Goal: Find specific page/section: Find specific page/section

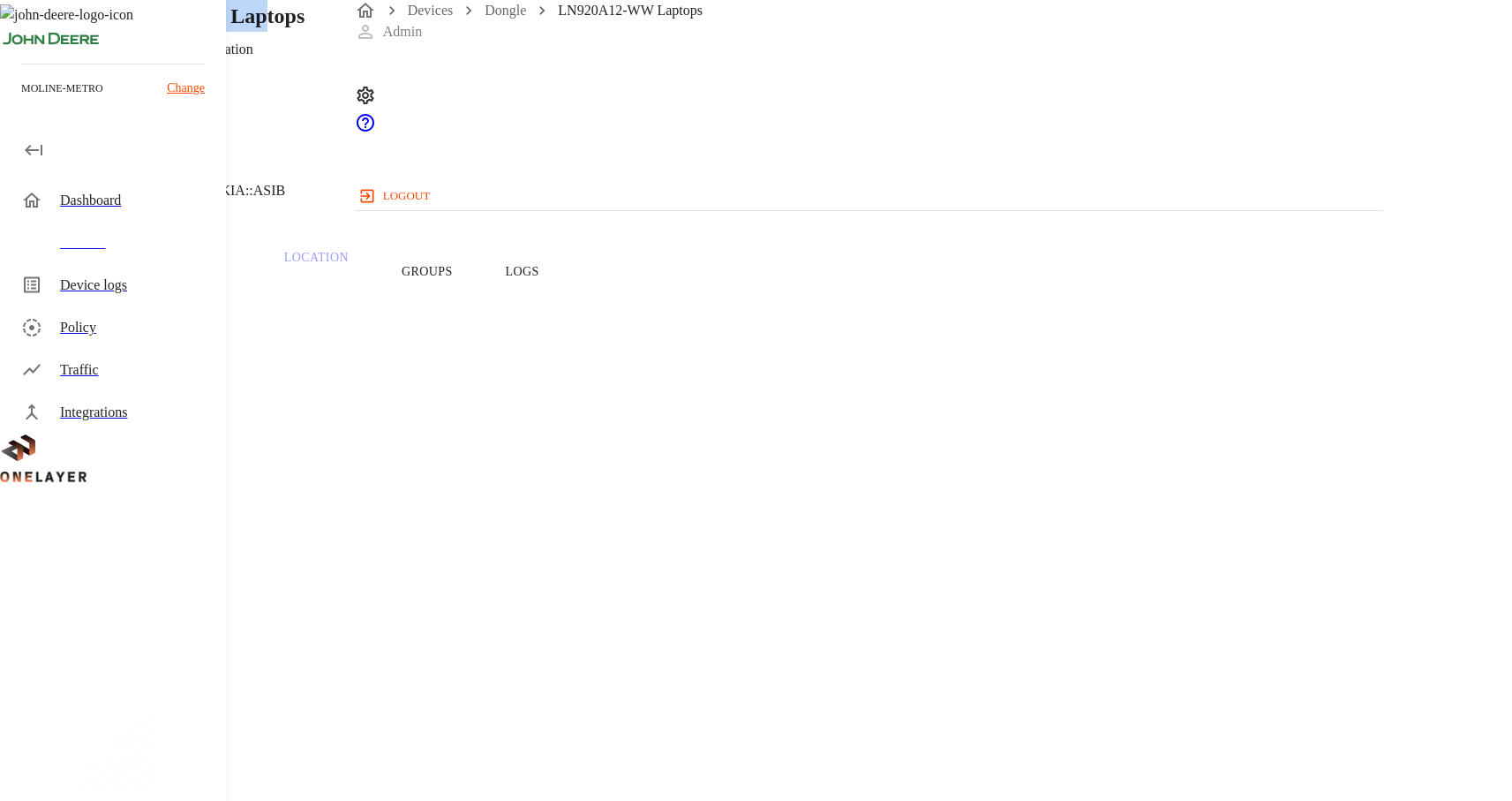
drag, startPoint x: 501, startPoint y: 150, endPoint x: 755, endPoint y: 150, distance: 254.0
click at [305, 32] on h1 "LN920A12-WW Laptops" at bounding box center [191, 16] width 226 height 32
click at [148, 730] on span "357155990228869" at bounding box center [96, 737] width 106 height 15
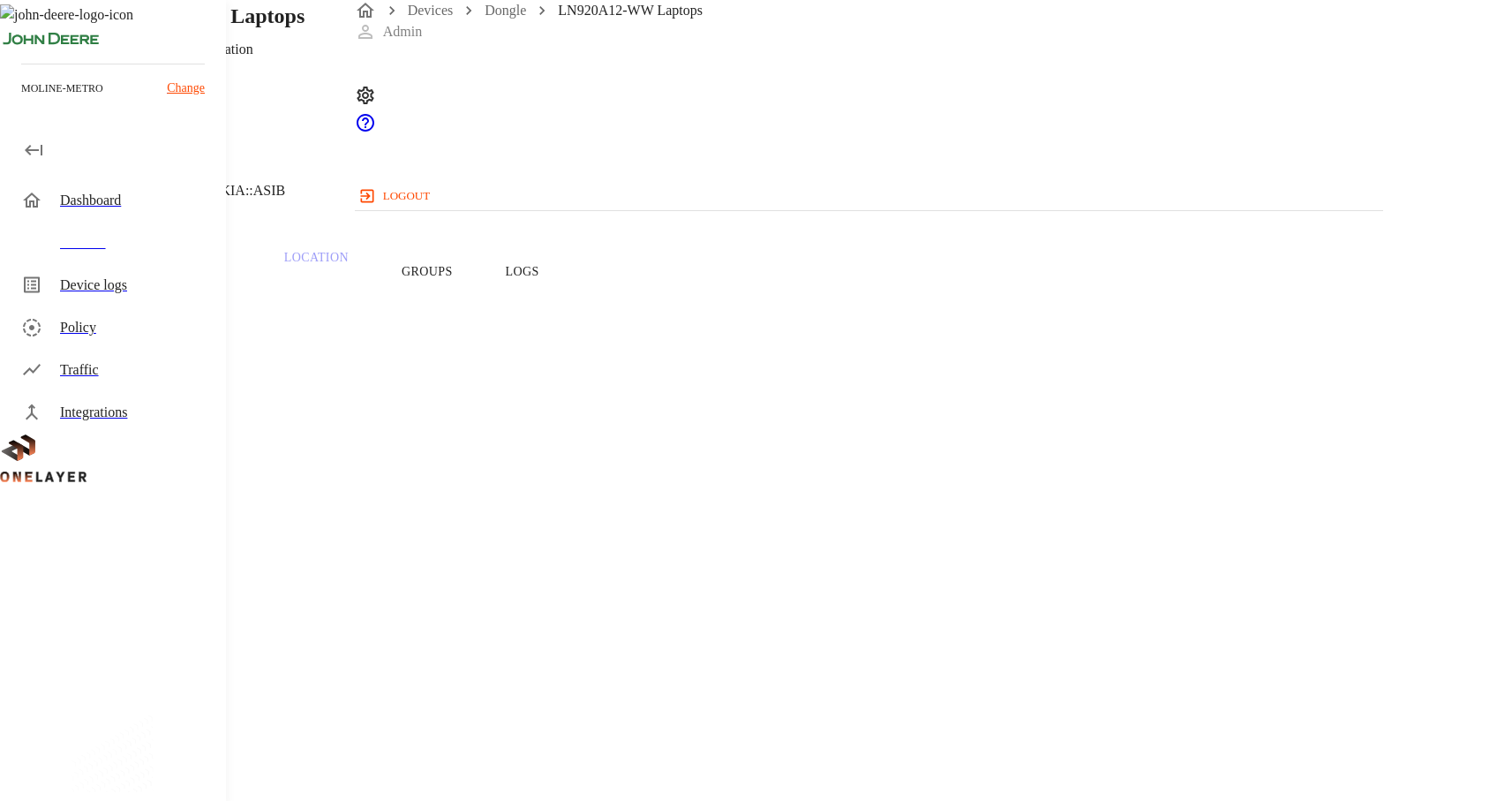
click at [148, 730] on span "357155990228869" at bounding box center [96, 737] width 106 height 15
copy span "357155990228869"
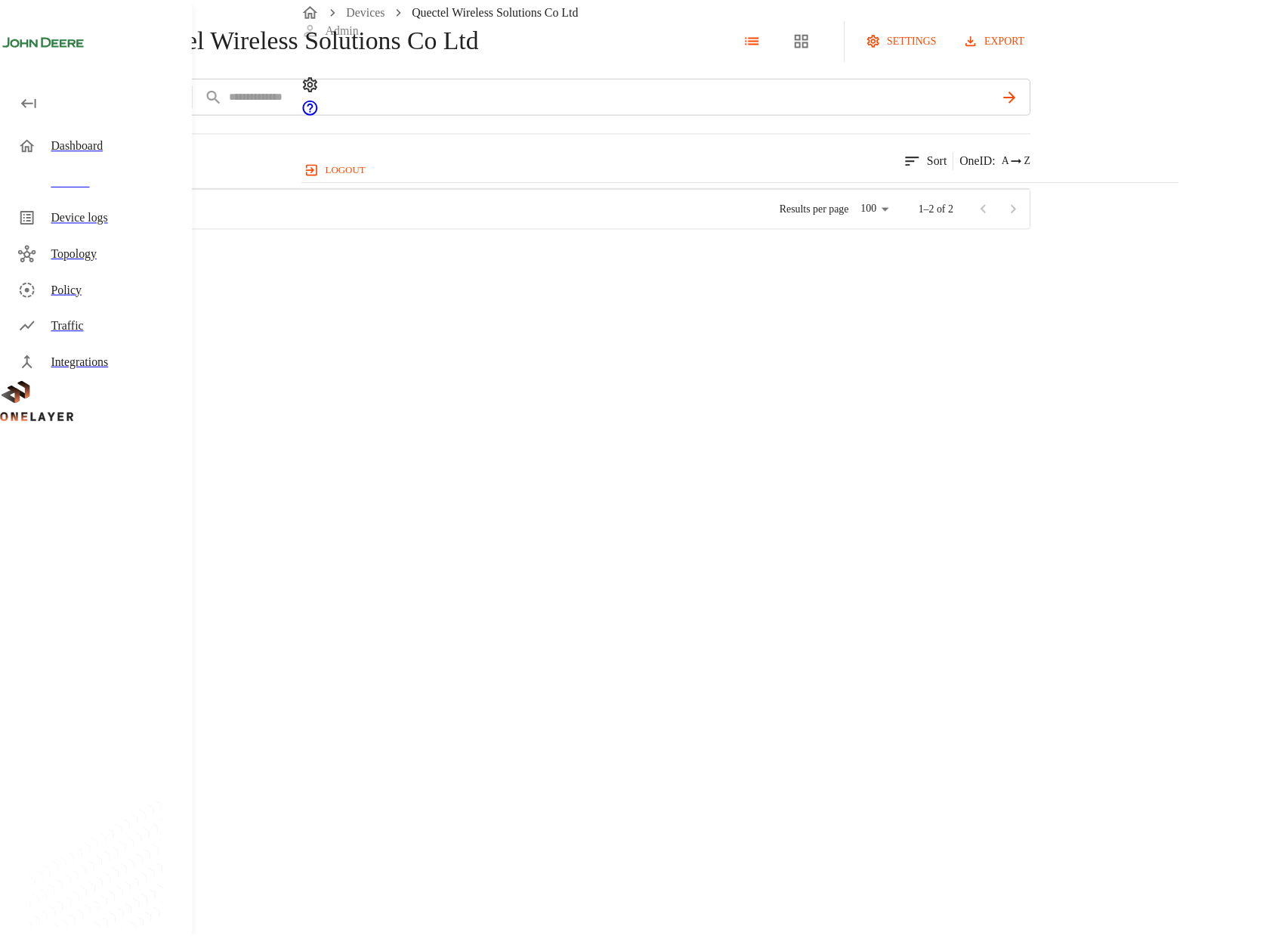
scroll to position [558, 872]
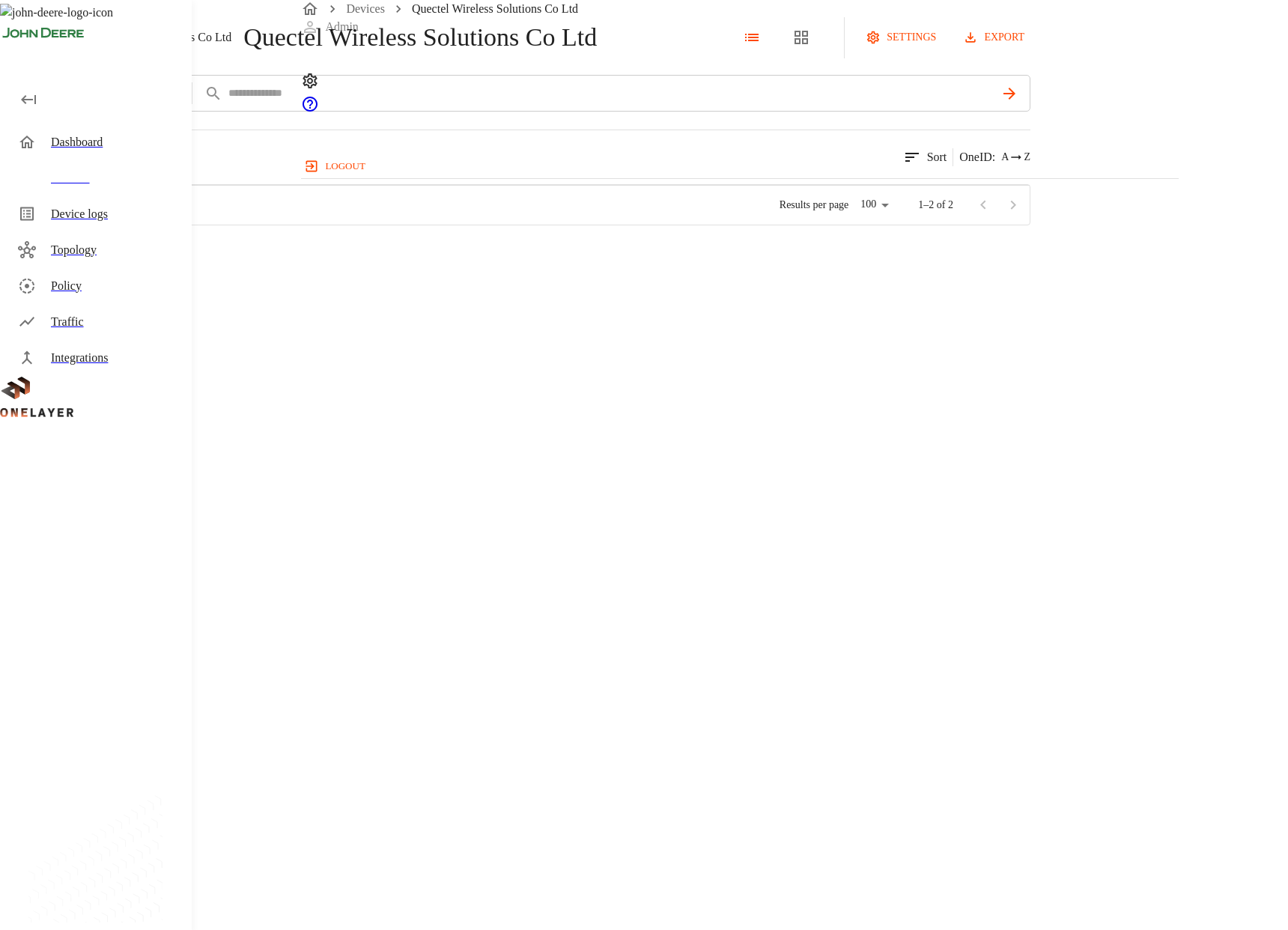
click at [353, 281] on div "RG520N-EU #2d382927 NEW" at bounding box center [252, 254] width 201 height 54
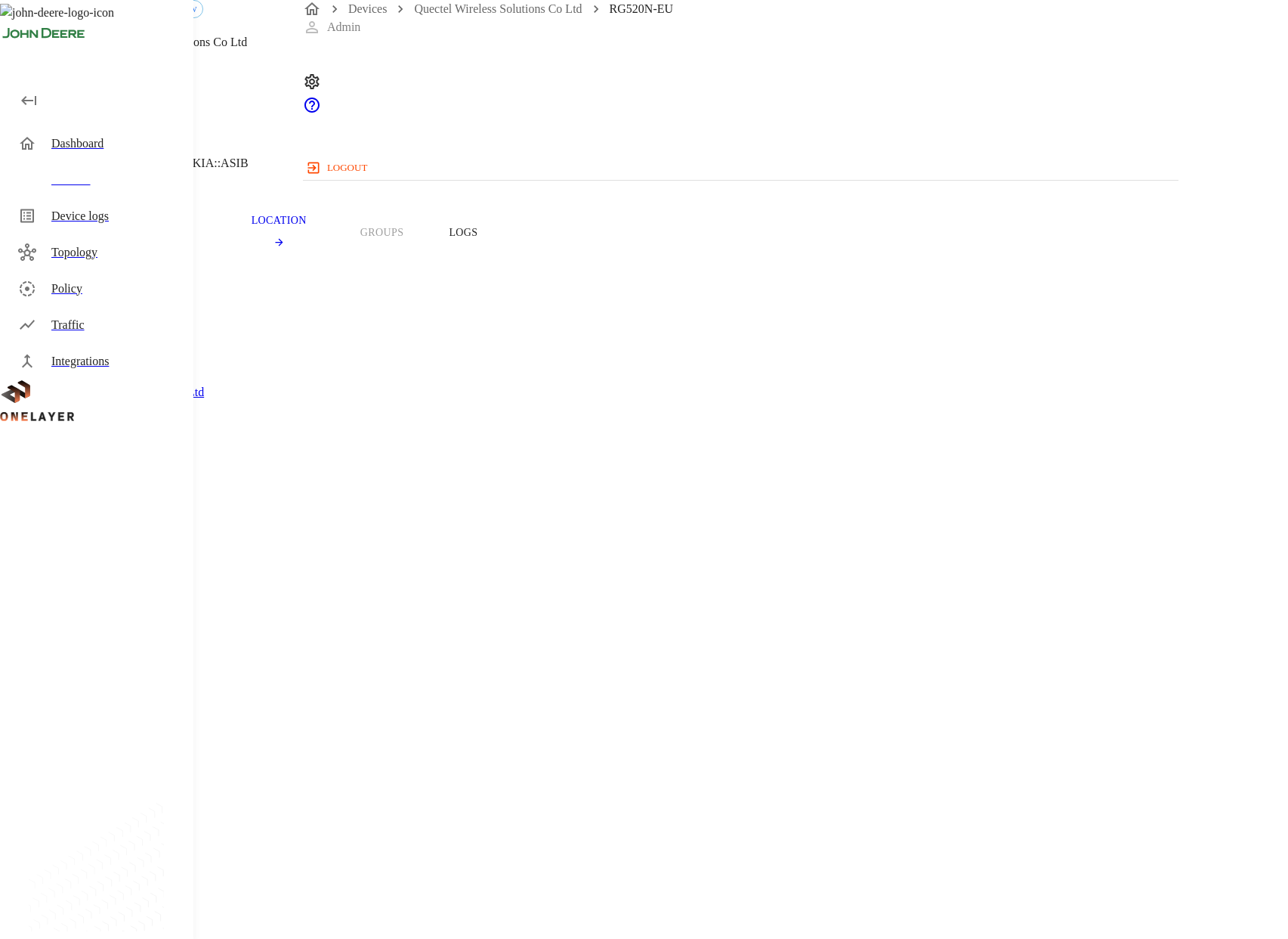
click at [127, 627] on span "866355052398860" at bounding box center [82, 633] width 91 height 13
copy span "866355052398860"
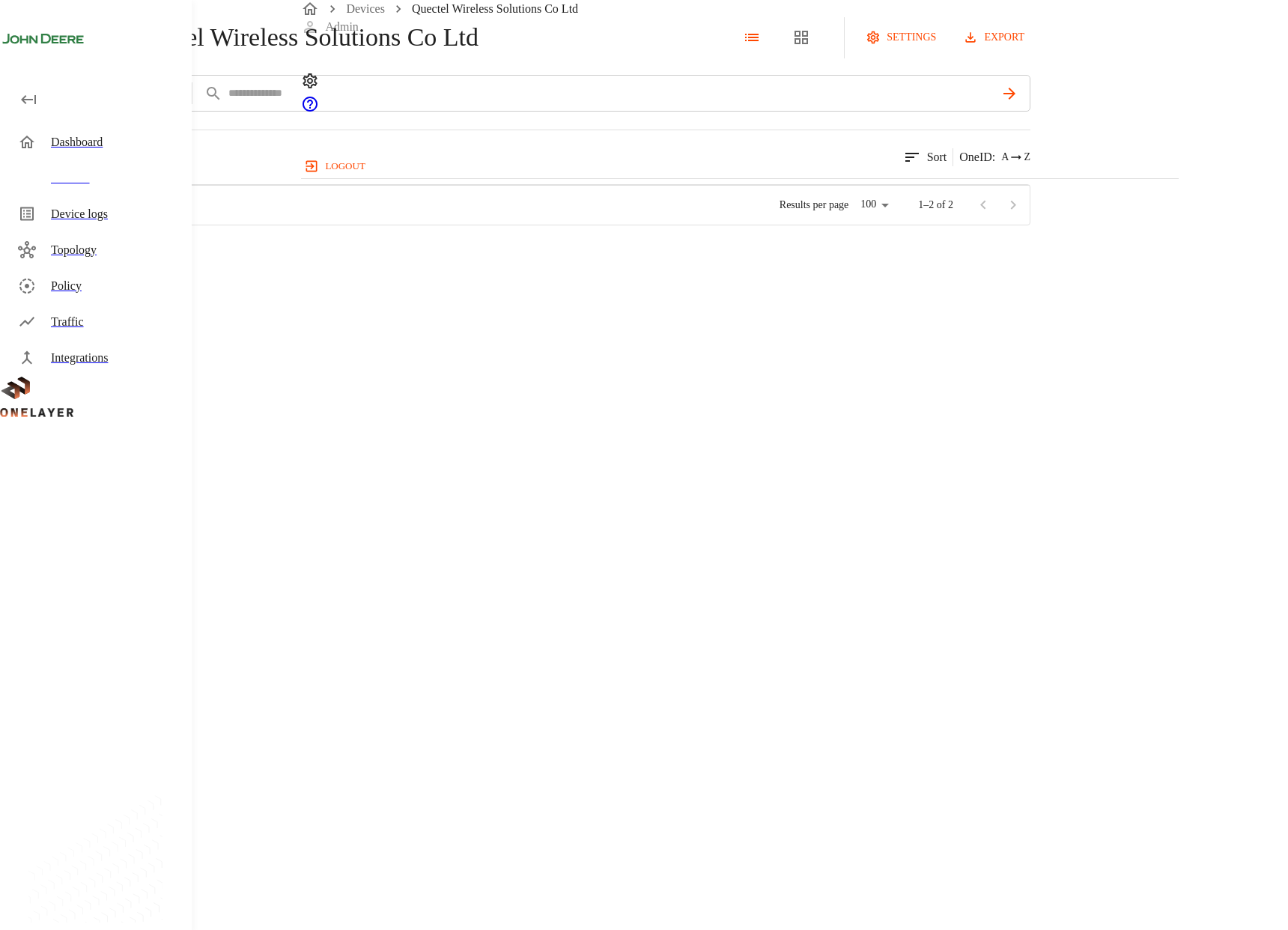
scroll to position [553, 864]
